Goal: Task Accomplishment & Management: Manage account settings

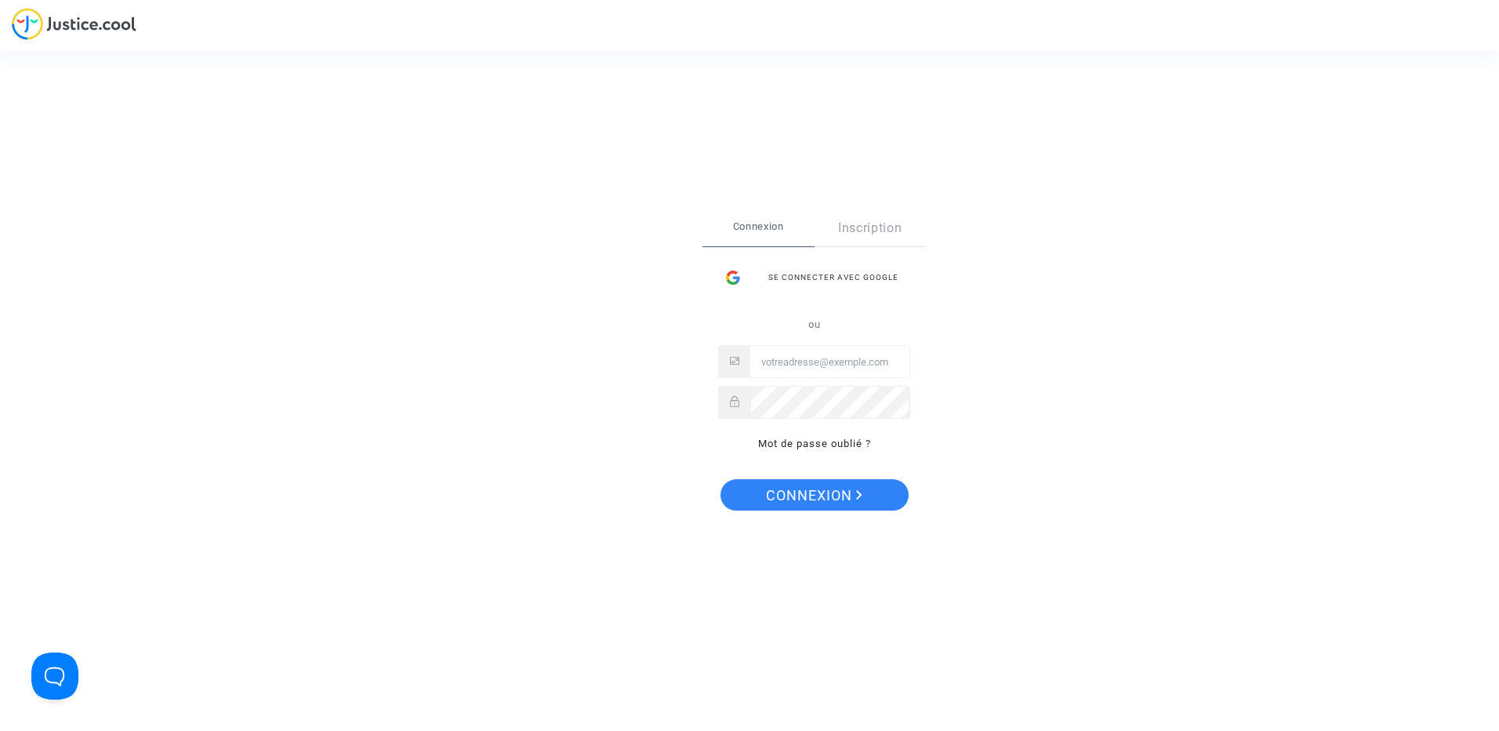
type input "[PERSON_NAME][EMAIL_ADDRESS][DOMAIN_NAME]"
click at [848, 497] on span "Connexion" at bounding box center [814, 495] width 96 height 33
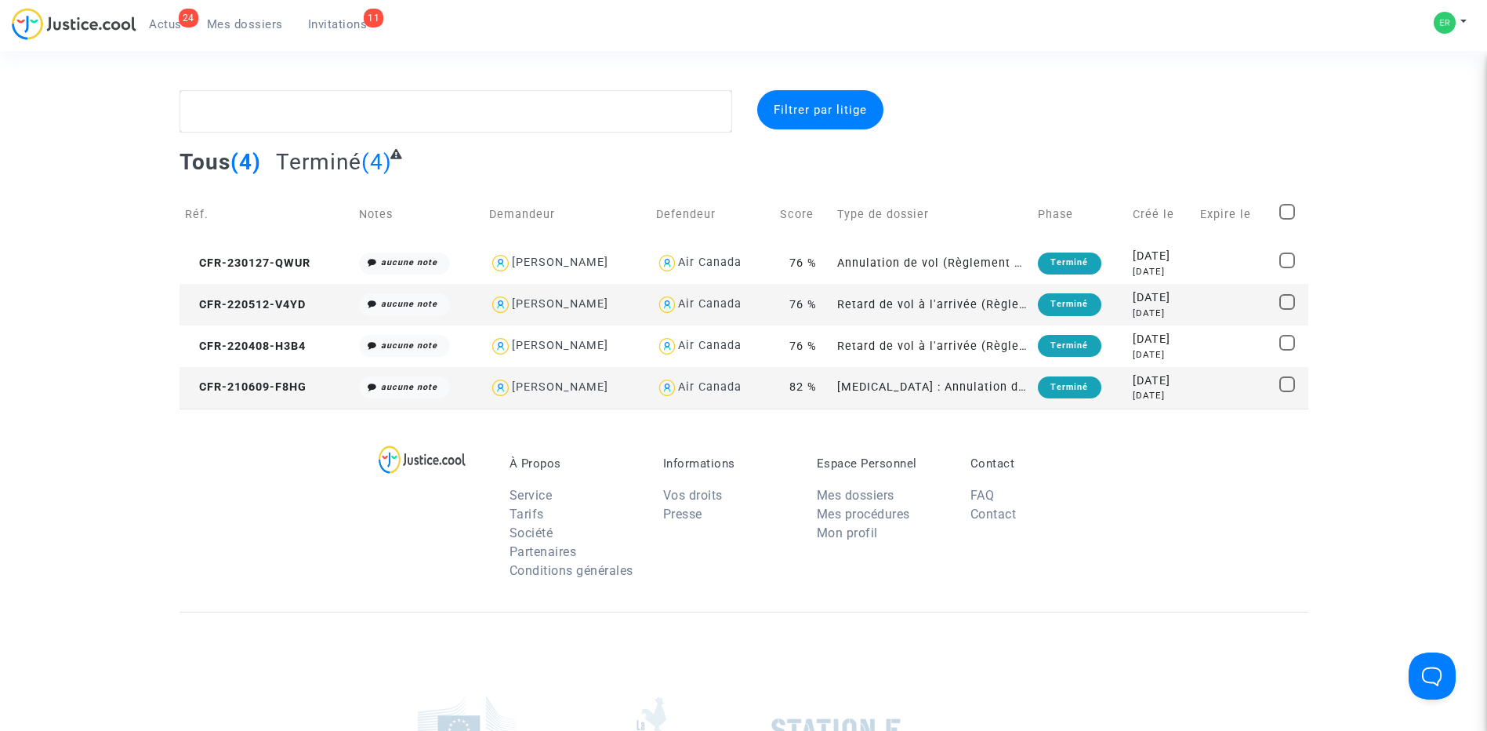
click at [386, 156] on span "(4)" at bounding box center [376, 162] width 31 height 26
click at [341, 163] on span "Terminé" at bounding box center [318, 162] width 85 height 26
click at [354, 19] on span "Invitations" at bounding box center [338, 24] width 60 height 14
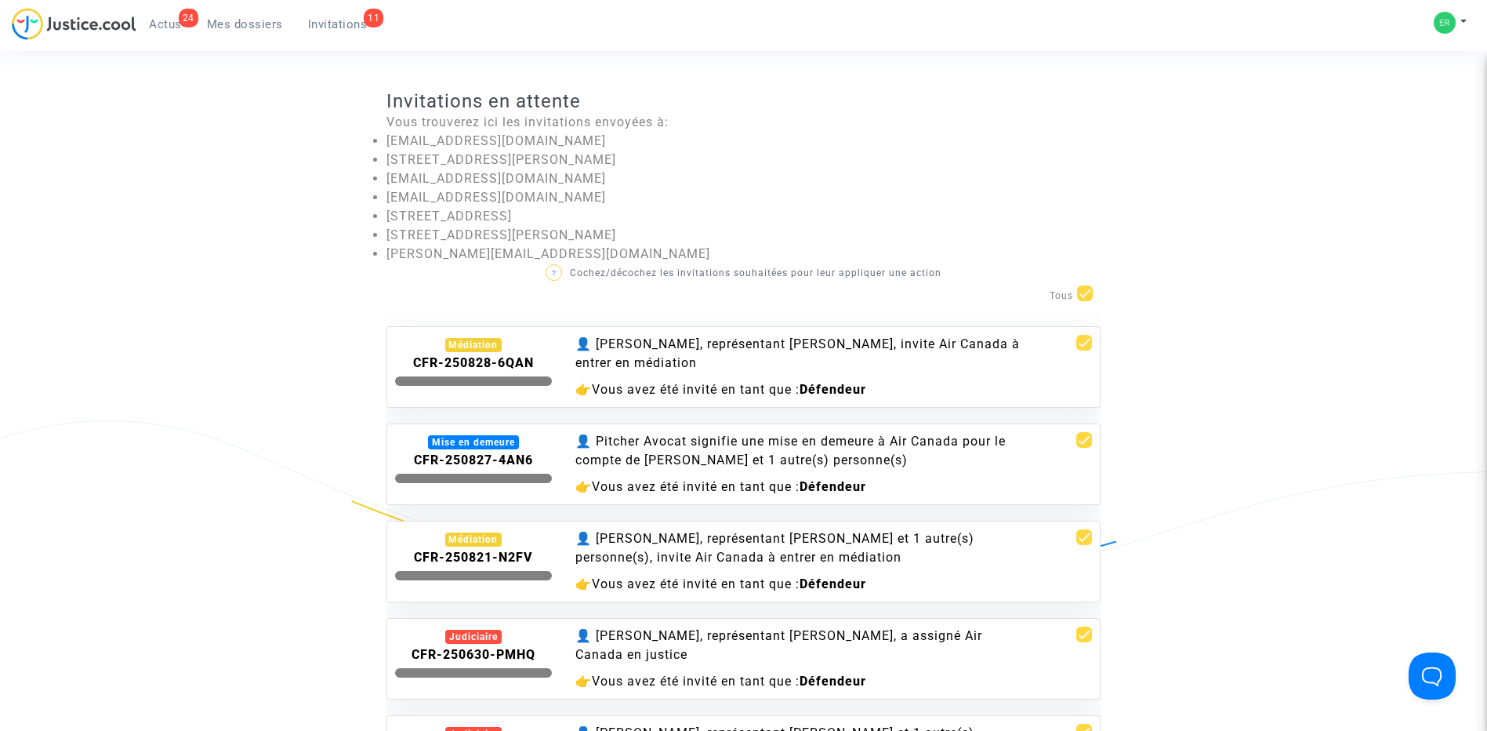
scroll to position [157, 0]
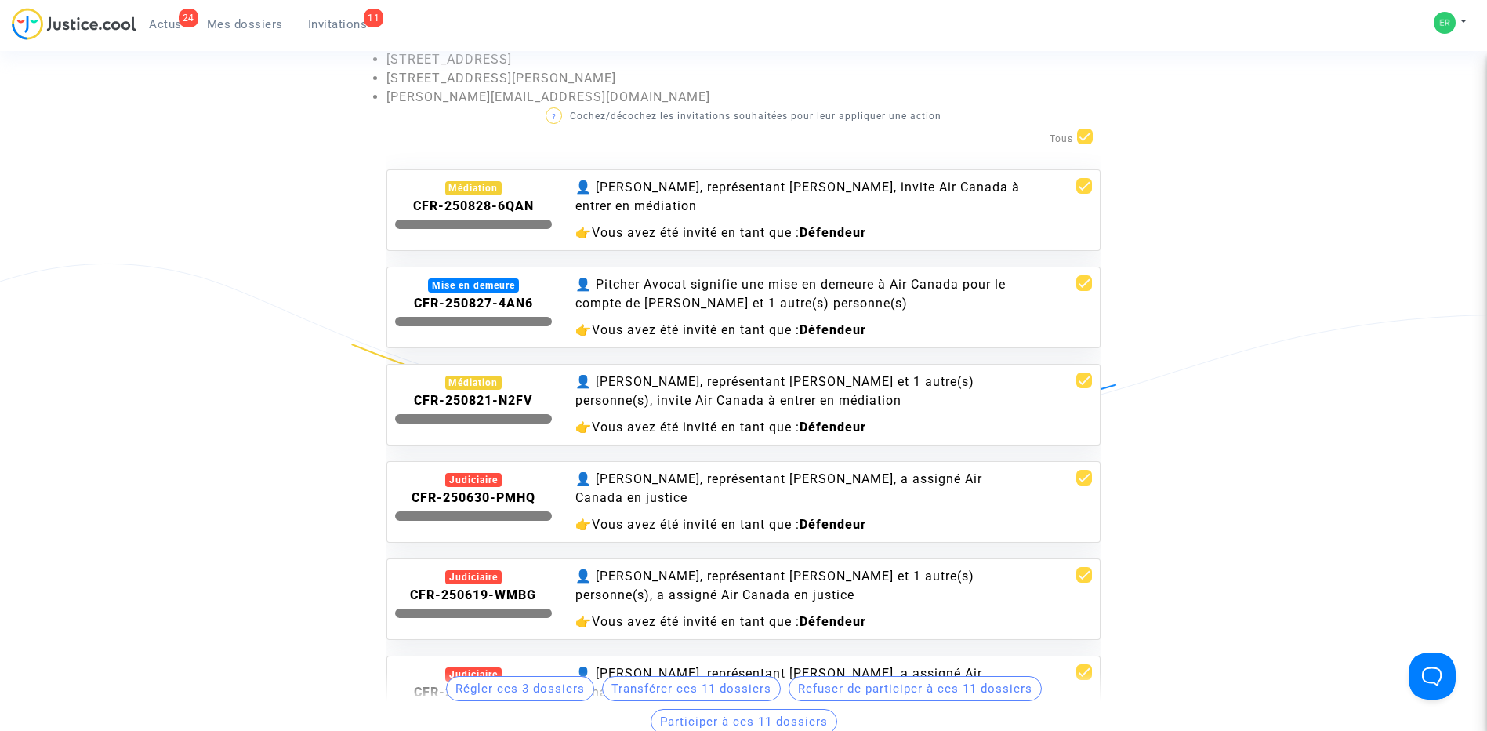
click at [467, 379] on div "Médiation" at bounding box center [473, 383] width 57 height 14
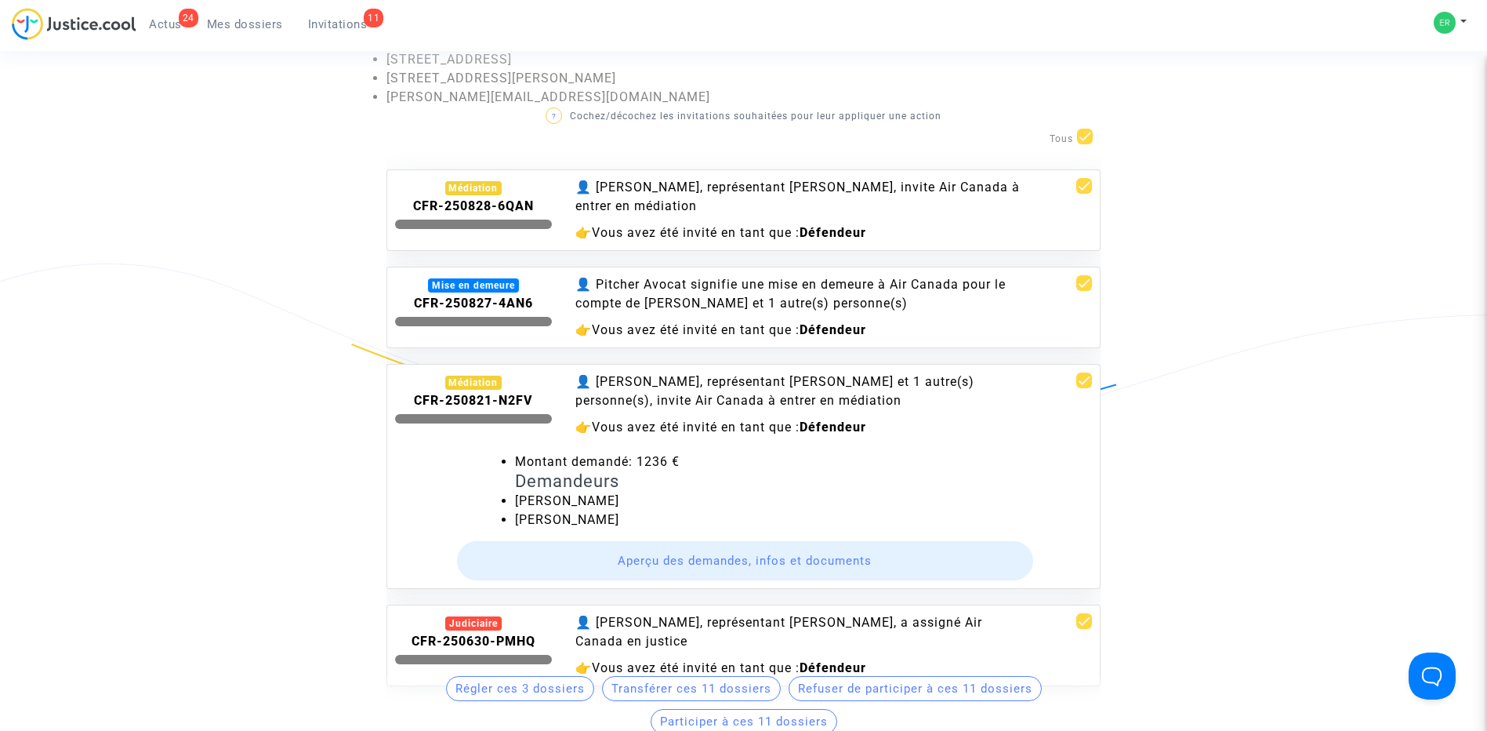
click at [688, 557] on button "Aperçu des demandes, infos et documents" at bounding box center [745, 560] width 577 height 39
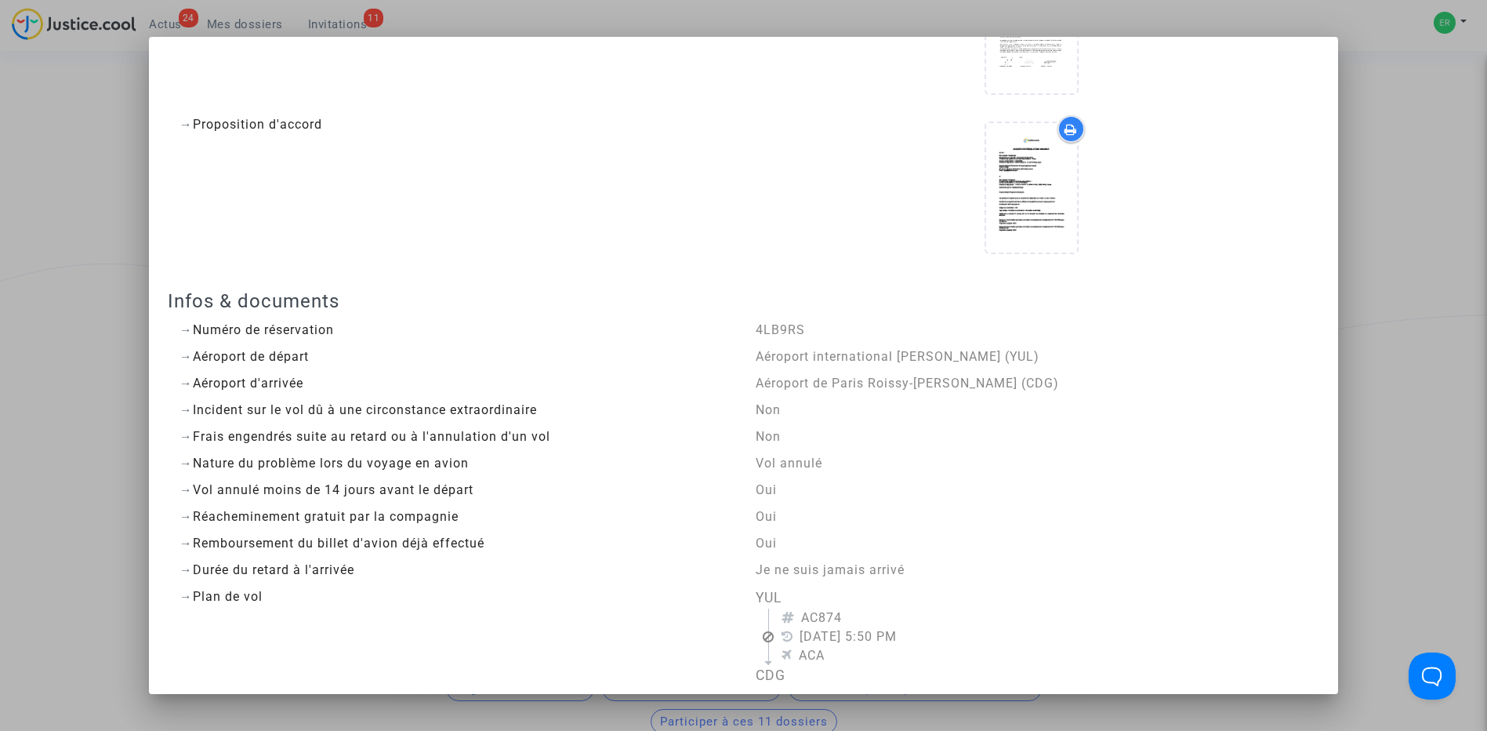
scroll to position [0, 0]
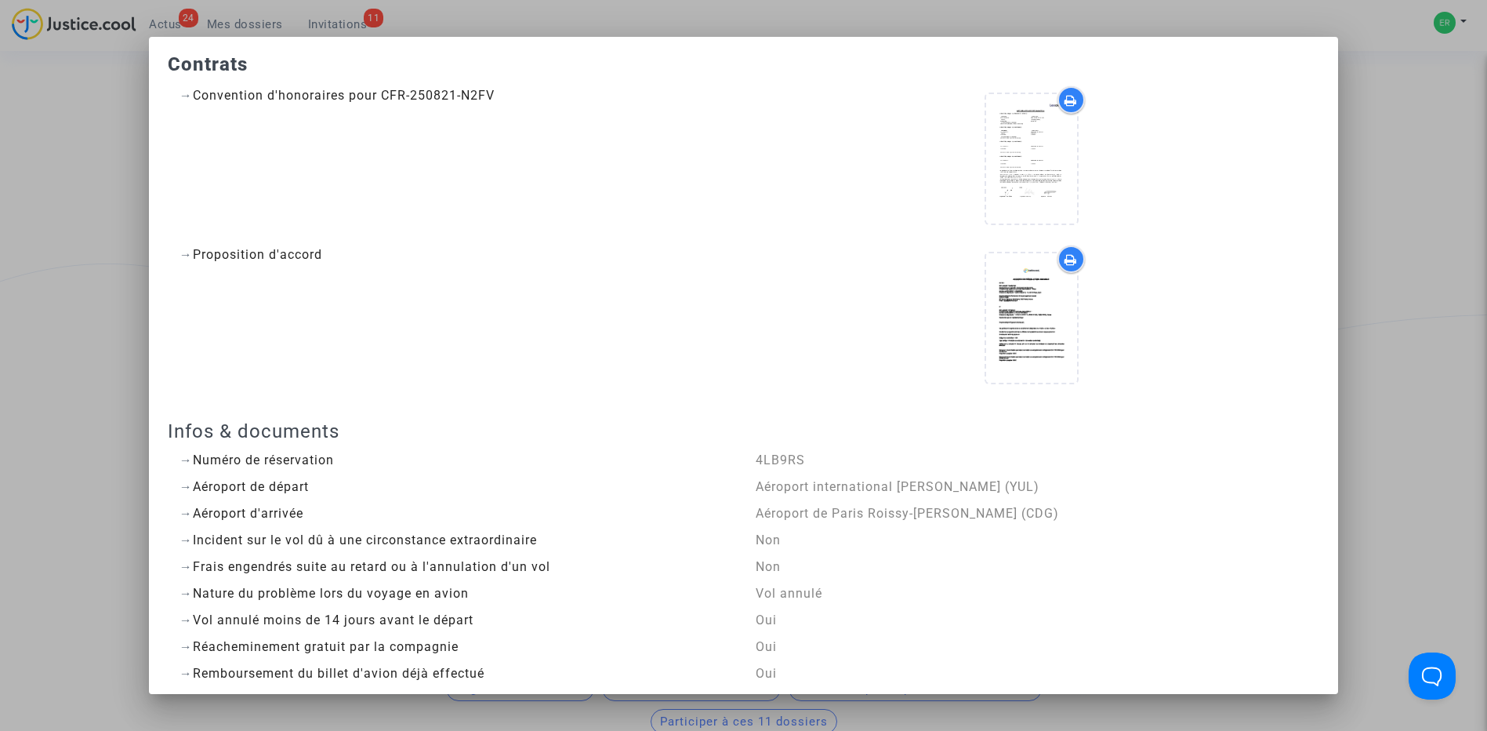
click at [1433, 42] on div at bounding box center [743, 365] width 1487 height 731
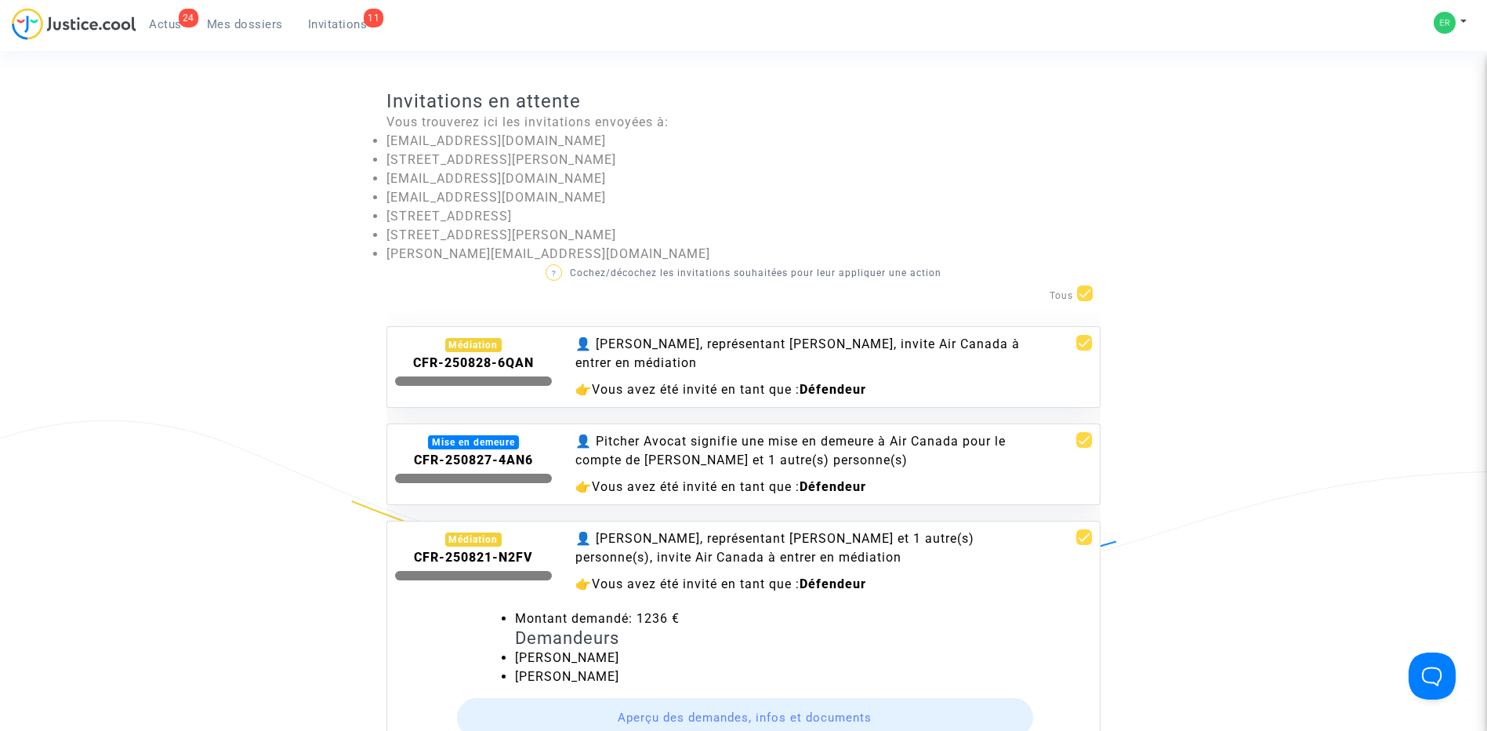
click at [346, 296] on invitations-list "Invitations en attente Vous trouverez ici les invitations envoyées à: [EMAIL_AD…" at bounding box center [744, 488] width 1129 height 797
